Goal: Task Accomplishment & Management: Complete application form

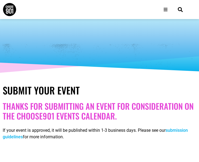
select select
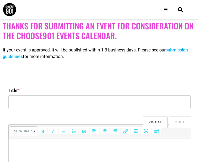
scroll to position [82, 0]
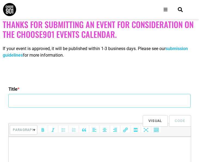
click at [23, 102] on input "Title *" at bounding box center [99, 101] width 182 height 14
type input "International Conference on Nursing and Health Care"
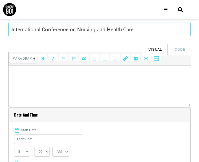
scroll to position [163, 0]
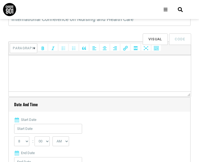
click at [31, 65] on p at bounding box center [99, 62] width 177 height 7
click at [26, 66] on html at bounding box center [100, 62] width 182 height 15
paste body
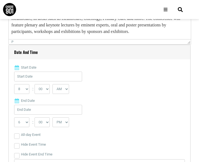
scroll to position [218, 0]
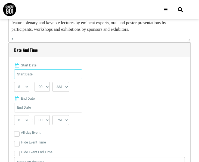
click at [38, 76] on input "Start Date" at bounding box center [48, 74] width 68 height 10
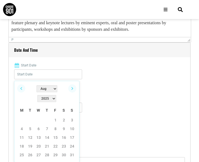
click at [42, 90] on select "Jan Feb Mar Apr May Jun [DATE] Aug Sep Oct Nov Dec" at bounding box center [46, 88] width 21 height 7
click at [47, 151] on link "27" at bounding box center [47, 155] width 8 height 8
type input "[DATE]"
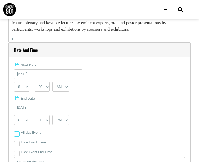
click at [16, 132] on input "All-day Event" at bounding box center [16, 133] width 5 height 5
checkbox input "true"
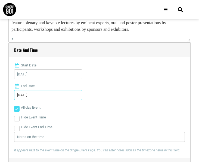
click at [41, 94] on input "[DATE]" at bounding box center [48, 95] width 68 height 10
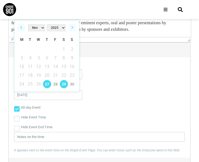
click at [66, 86] on link "29" at bounding box center [64, 84] width 8 height 8
type input "[DATE]"
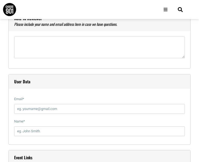
scroll to position [517, 0]
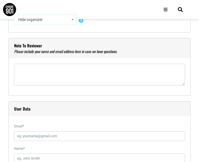
click at [4, 52] on div "Title * International Conference on Nursing and Health Care Visual Code b i lin…" at bounding box center [100, 142] width 194 height 1009
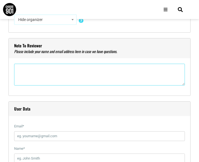
click at [29, 69] on textarea"] at bounding box center [99, 75] width 171 height 22
paste textarea"] "We are pleased to announce that the International Conference on Nursing and Hea…"
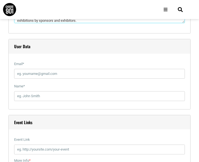
scroll to position [598, 0]
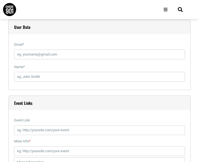
type textarea"] "We are pleased to announce that the International Conference on Nursing and Hea…"
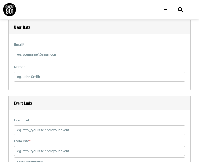
click at [41, 57] on input "Email *" at bounding box center [99, 55] width 171 height 10
type input "[EMAIL_ADDRESS][DOMAIN_NAME]"
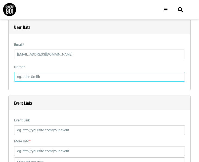
type input "[PERSON_NAME]"
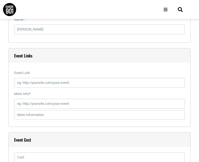
scroll to position [653, 0]
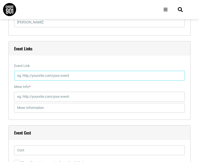
click at [44, 76] on input "Event Link" at bounding box center [99, 76] width 171 height 10
type input "[URL][DOMAIN_NAME]"
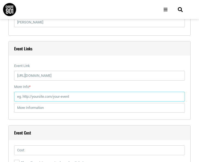
click at [34, 98] on input "More Info *" at bounding box center [99, 97] width 171 height 10
type input "[URL][DOMAIN_NAME]"
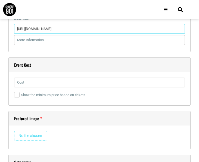
scroll to position [734, 0]
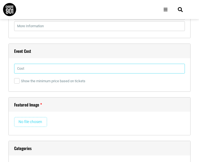
click at [27, 67] on input "text" at bounding box center [99, 69] width 171 height 10
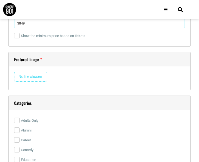
scroll to position [789, 0]
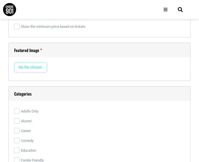
type input "$849"
click at [30, 69] on input "file" at bounding box center [30, 68] width 33 height 10
type input "C:\fakepath\ICNHC2025 Conplus Poster([DATE]).jpg"
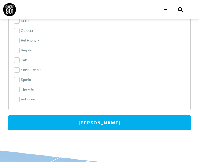
scroll to position [1142, 0]
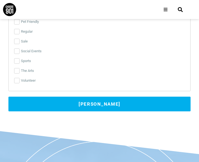
click at [99, 104] on button "[PERSON_NAME]" at bounding box center [99, 104] width 182 height 15
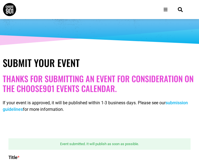
scroll to position [15, 0]
